Goal: Task Accomplishment & Management: Manage account settings

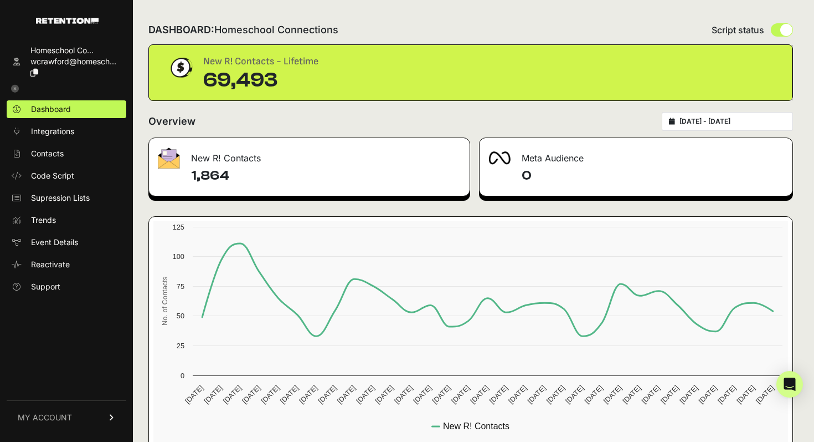
click at [83, 413] on link "MY ACCOUNT" at bounding box center [67, 417] width 120 height 34
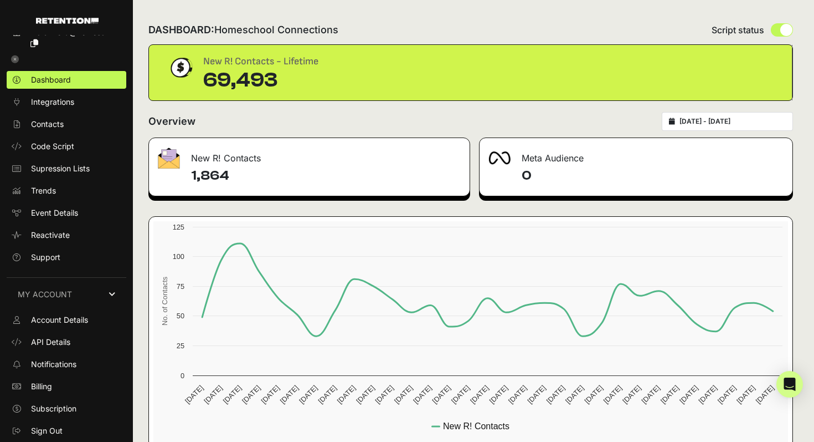
scroll to position [28, 0]
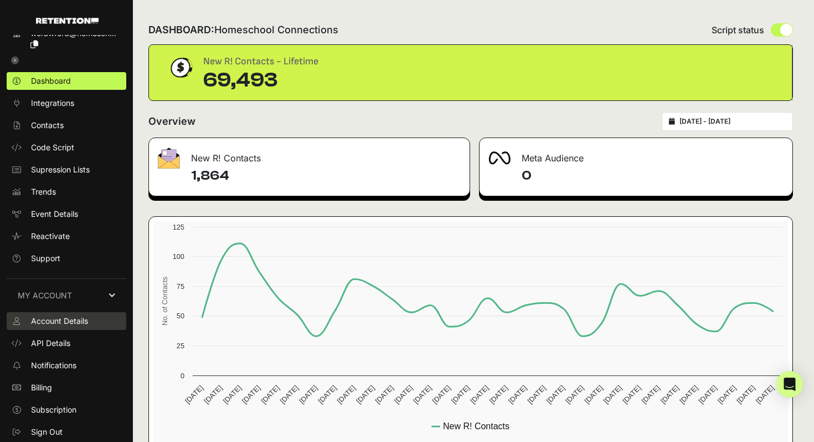
click at [83, 326] on span "Account Details" at bounding box center [59, 320] width 57 height 11
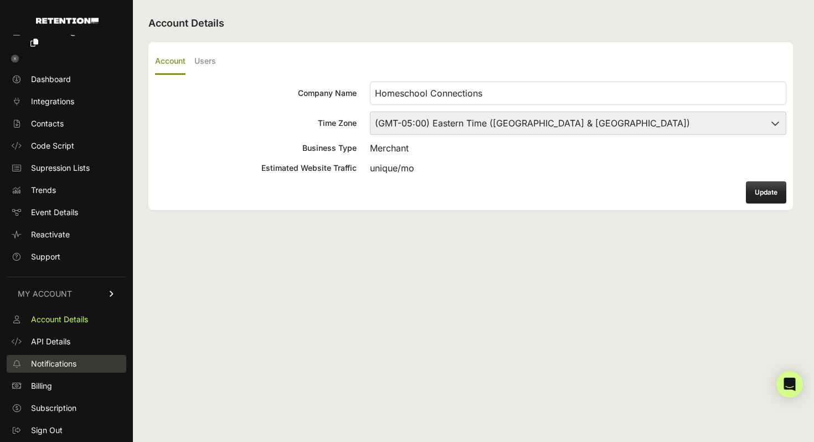
scroll to position [28, 0]
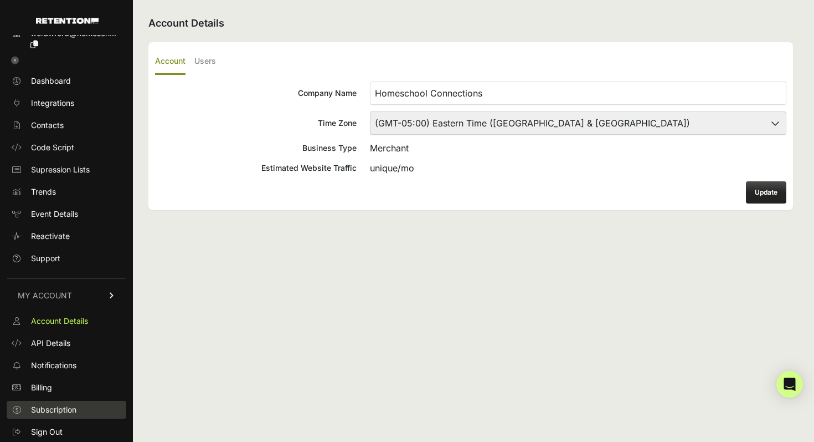
click at [60, 406] on span "Subscription" at bounding box center [53, 409] width 45 height 11
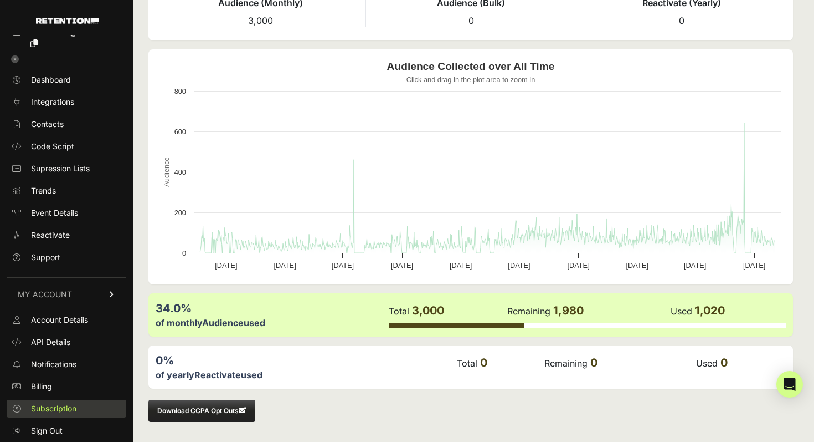
scroll to position [28, 0]
click at [54, 425] on link "Sign Out" at bounding box center [67, 432] width 120 height 18
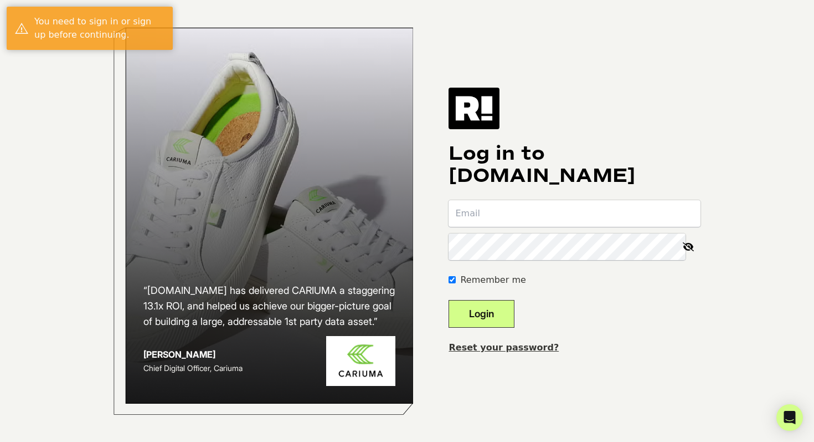
click at [0, 441] on com-1password-button at bounding box center [0, 442] width 0 height 0
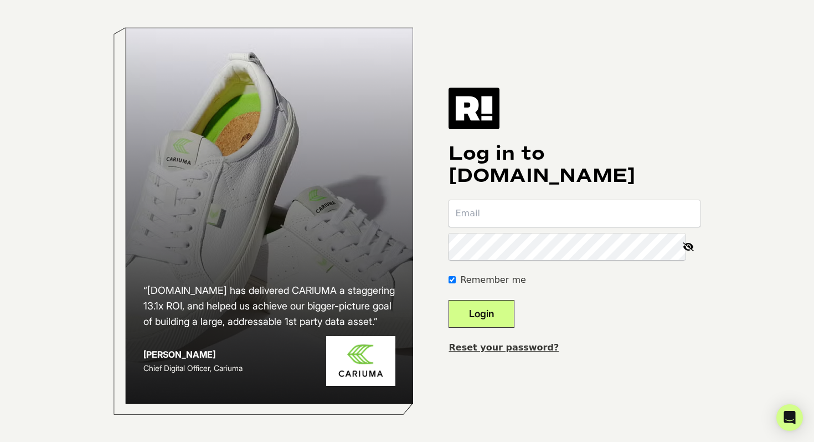
type input "marketing@fuzati.com"
